Goal: Information Seeking & Learning: Find specific page/section

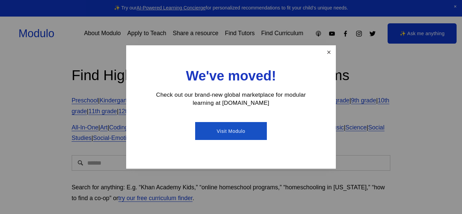
click at [326, 52] on link "Close" at bounding box center [329, 52] width 12 height 12
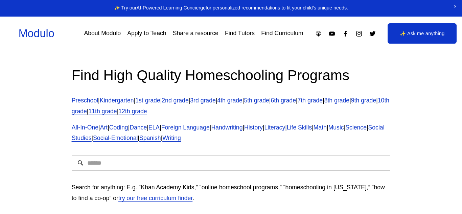
click at [215, 171] on input "Search" at bounding box center [231, 163] width 319 height 16
type input "**********"
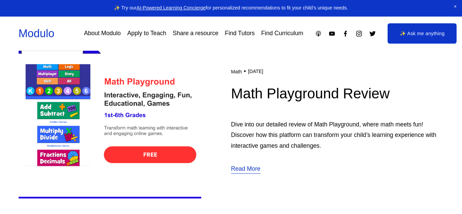
scroll to position [228, 0]
